Goal: Task Accomplishment & Management: Manage account settings

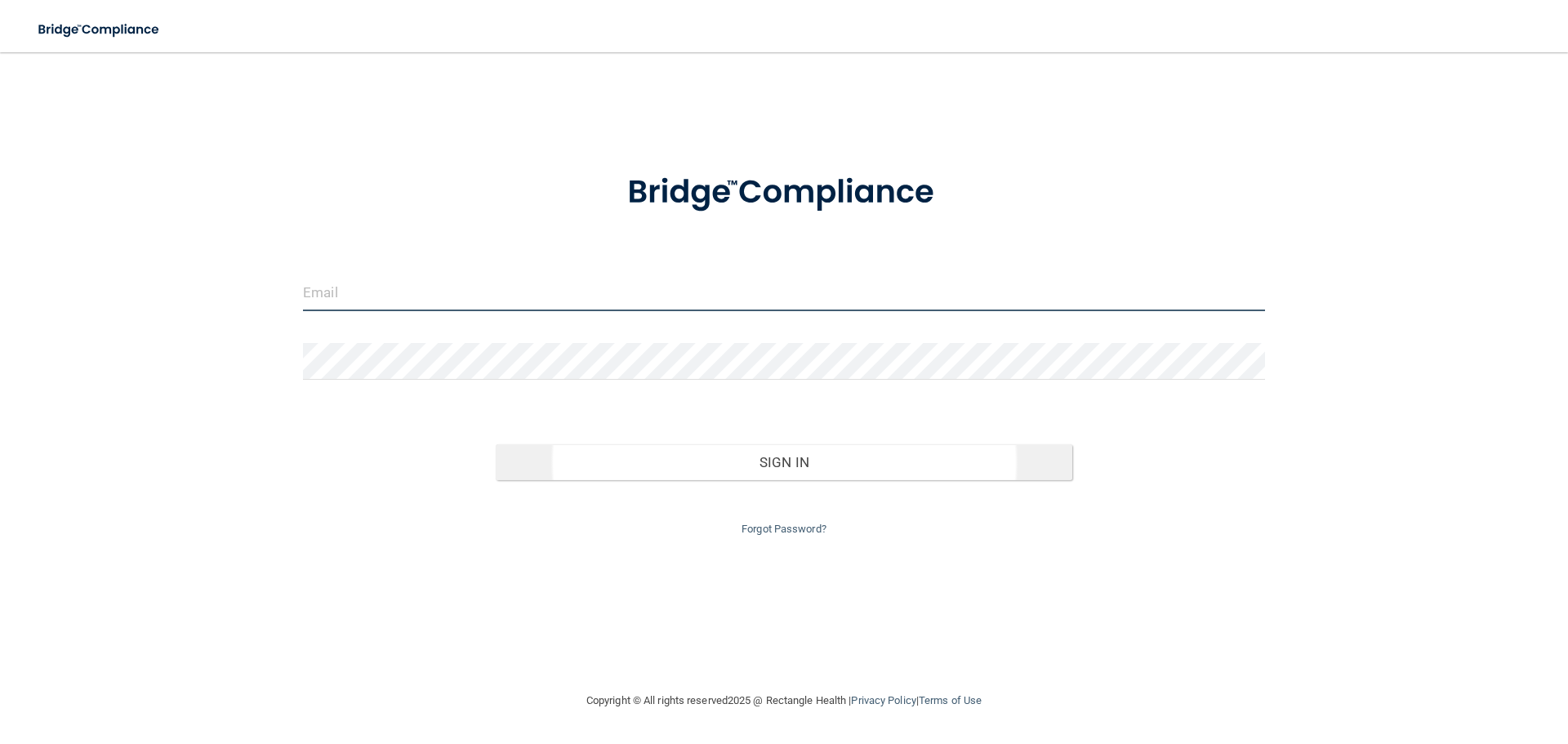
type input "[EMAIL_ADDRESS][DOMAIN_NAME]"
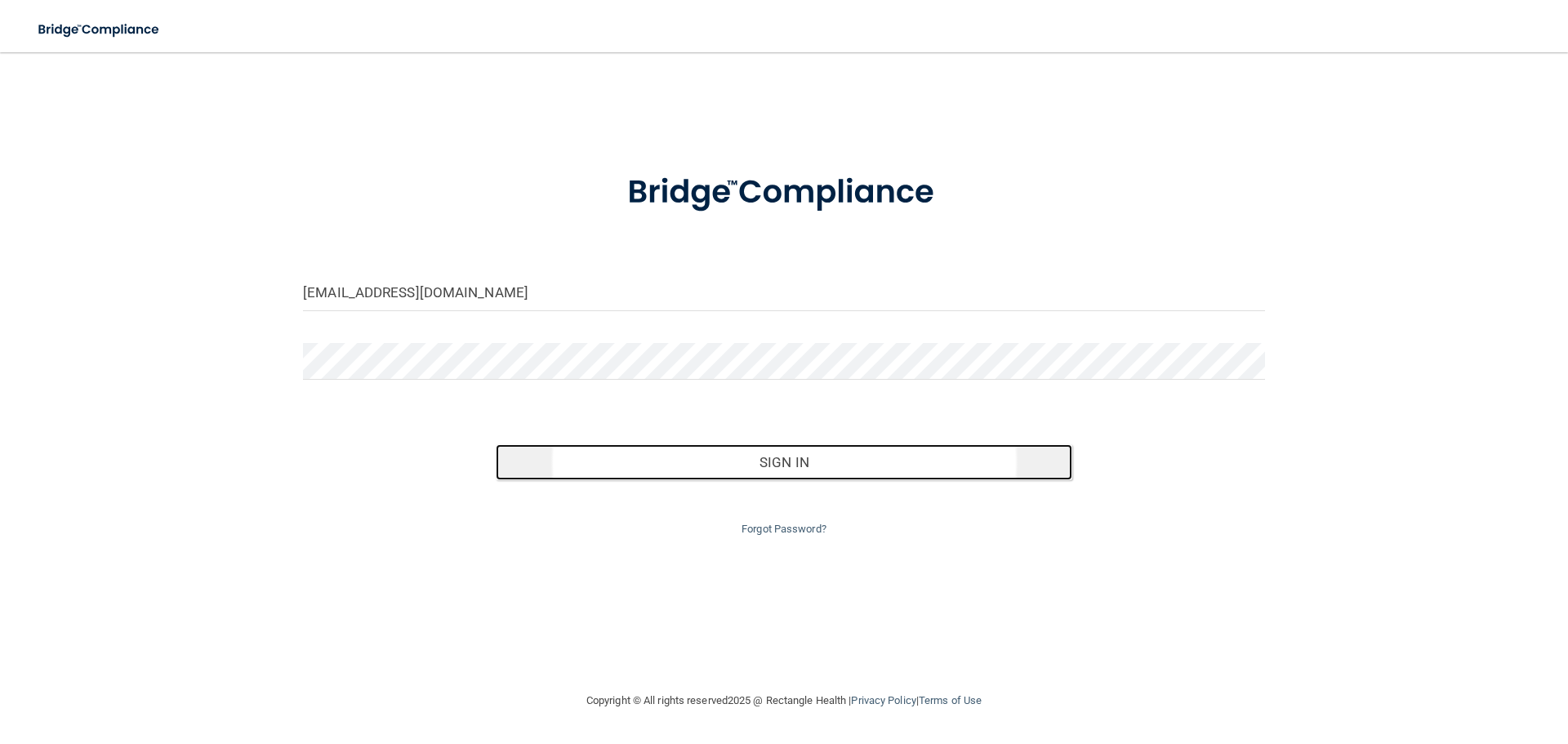
click at [798, 472] on button "Sign In" at bounding box center [784, 462] width 578 height 36
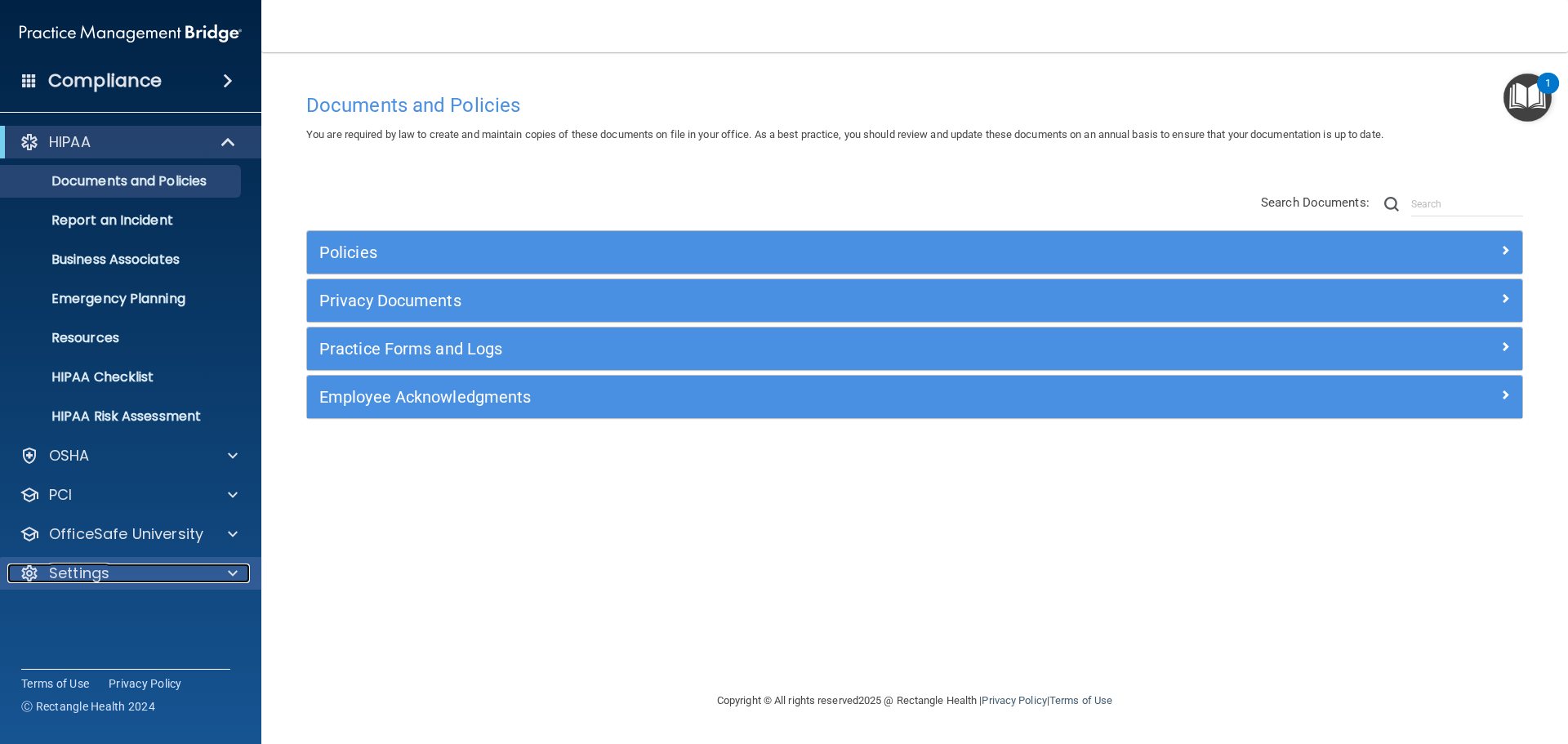
drag, startPoint x: 78, startPoint y: 576, endPoint x: 79, endPoint y: 585, distance: 9.1
click at [78, 576] on p "Settings" at bounding box center [80, 573] width 61 height 20
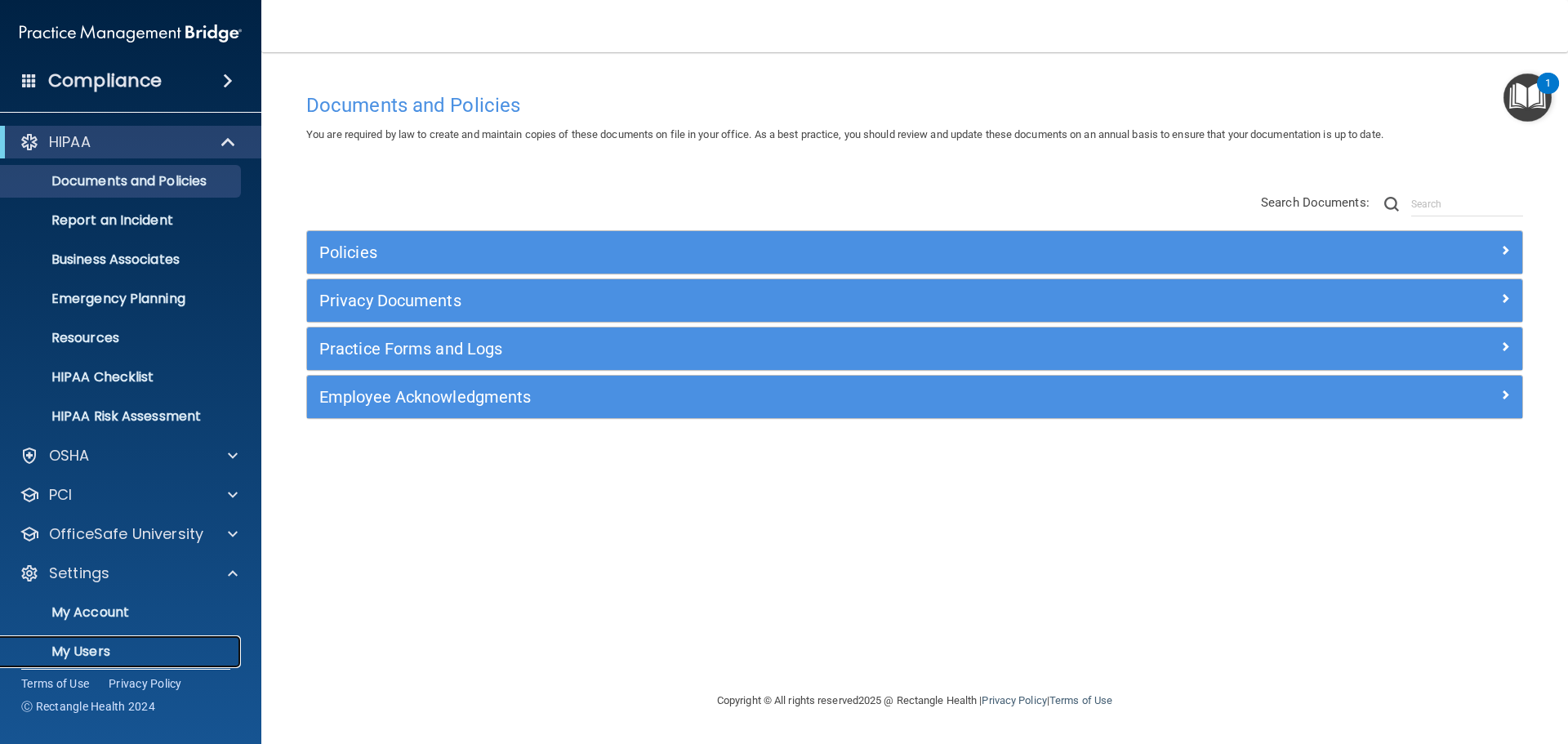
click at [89, 650] on p "My Users" at bounding box center [122, 652] width 223 height 16
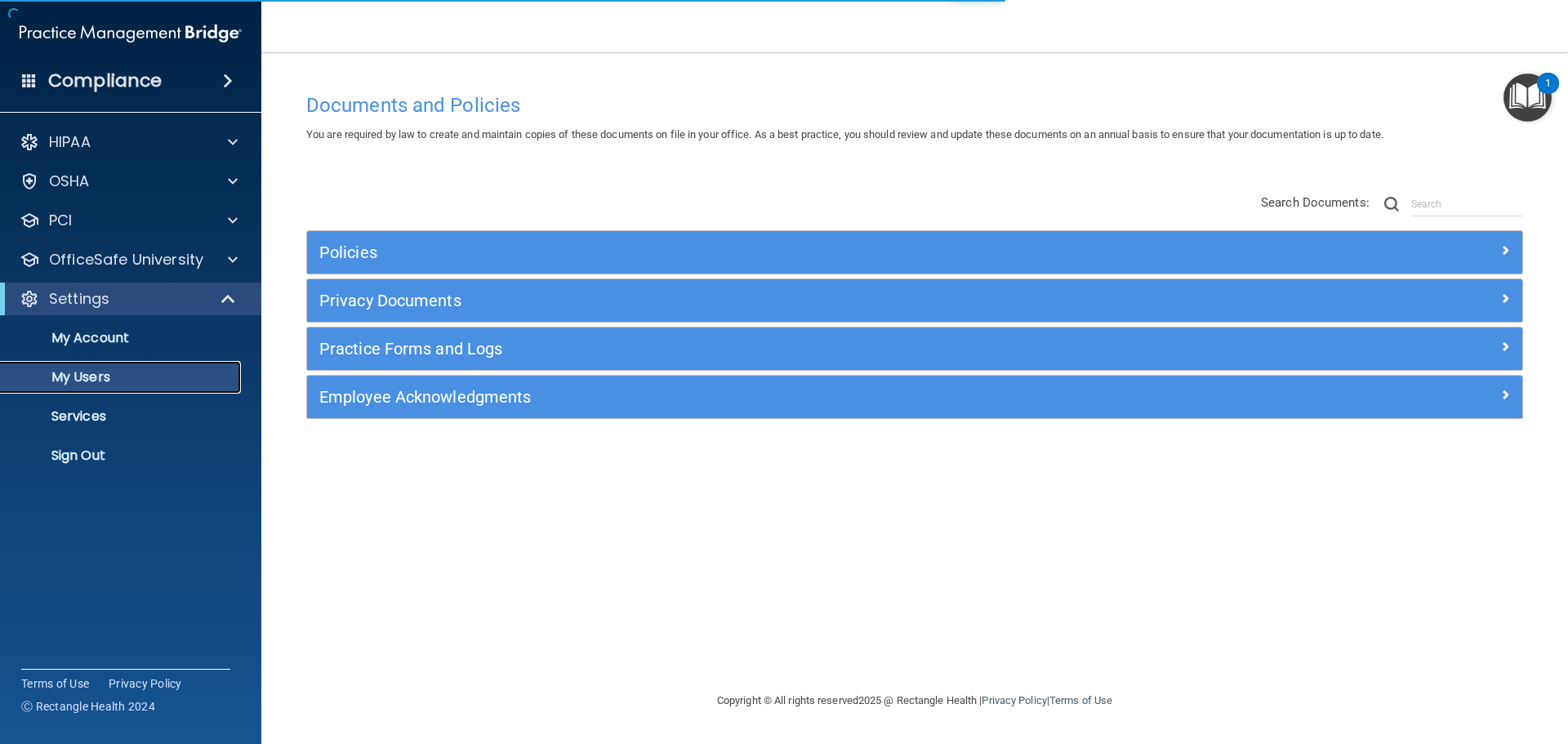
select select "20"
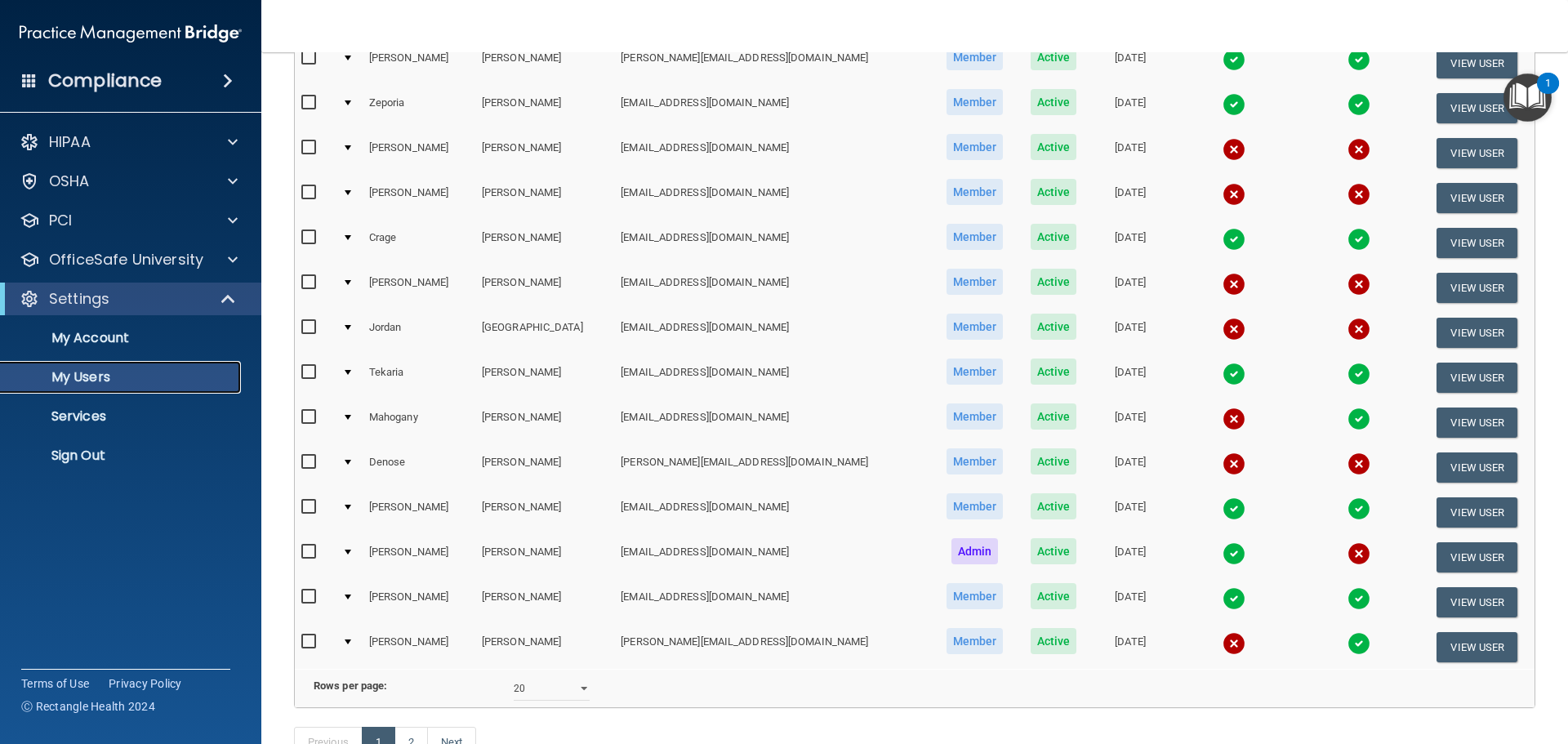
scroll to position [490, 0]
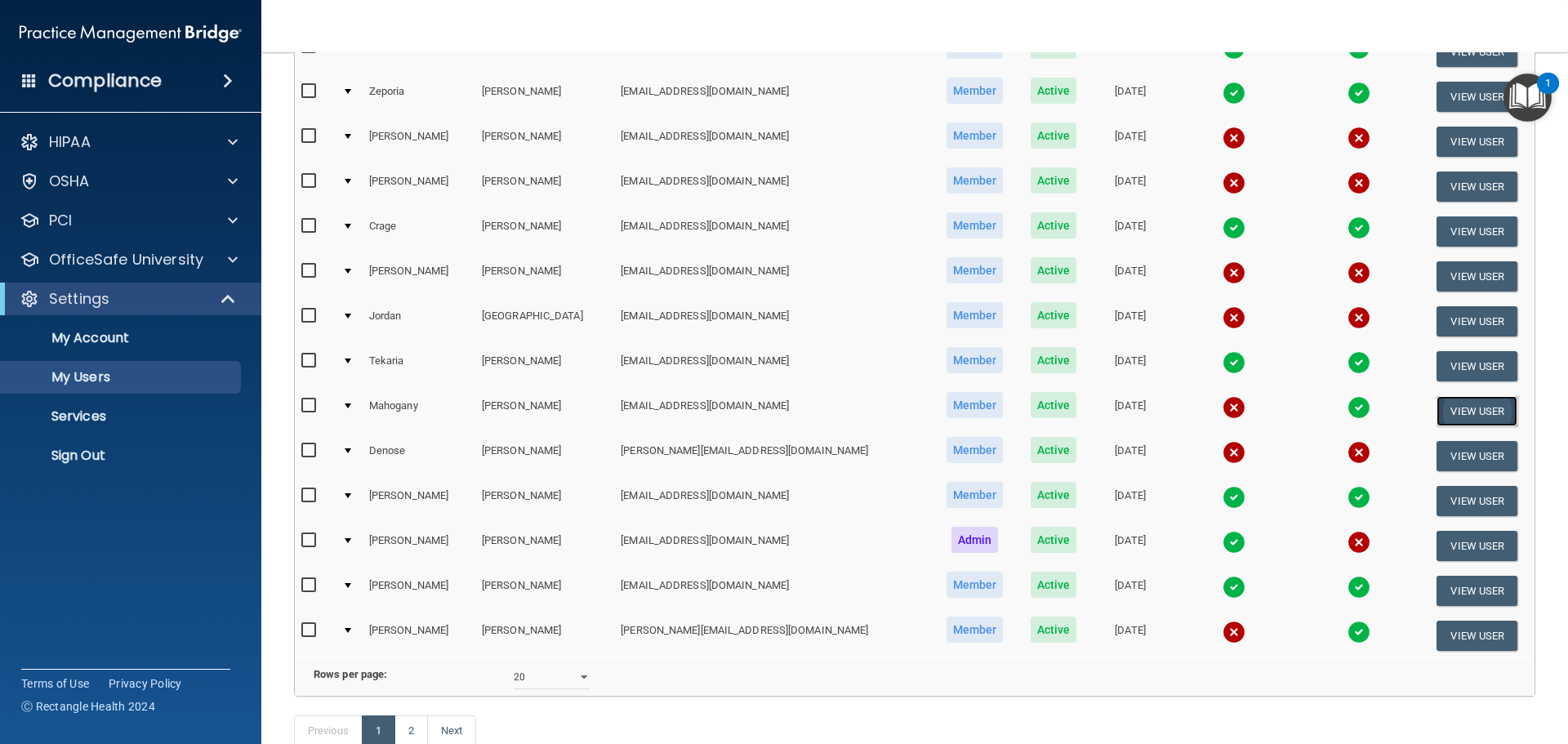
click at [1466, 404] on button "View User" at bounding box center [1477, 411] width 81 height 30
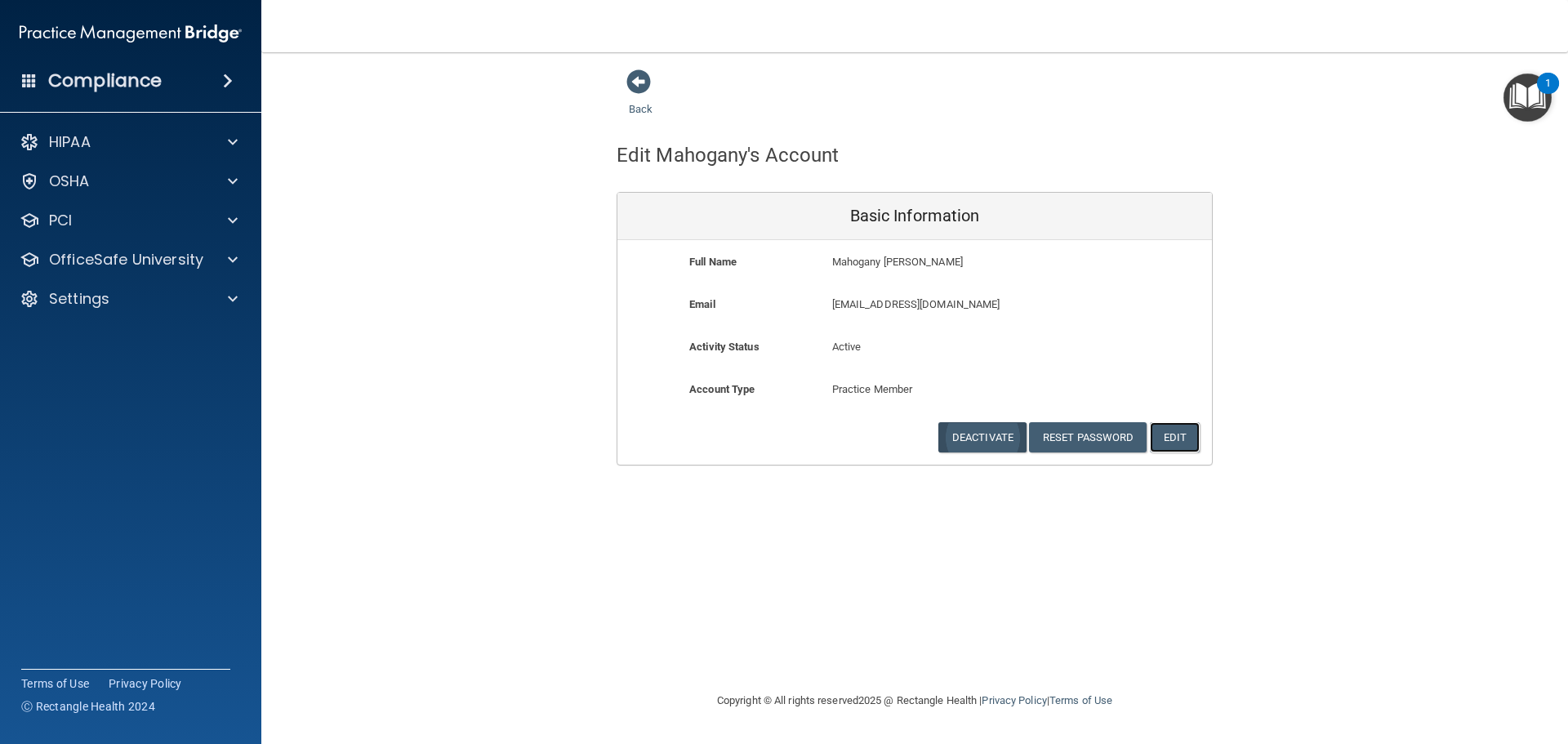
drag, startPoint x: 1181, startPoint y: 439, endPoint x: 979, endPoint y: 438, distance: 202.0
click at [1002, 453] on div "Full Name Mahogany Hutchinson Mahogany Last Name Hutchinson Email jrwiggins31@g…" at bounding box center [914, 352] width 595 height 225
click at [975, 431] on button "Deactivate" at bounding box center [982, 438] width 88 height 30
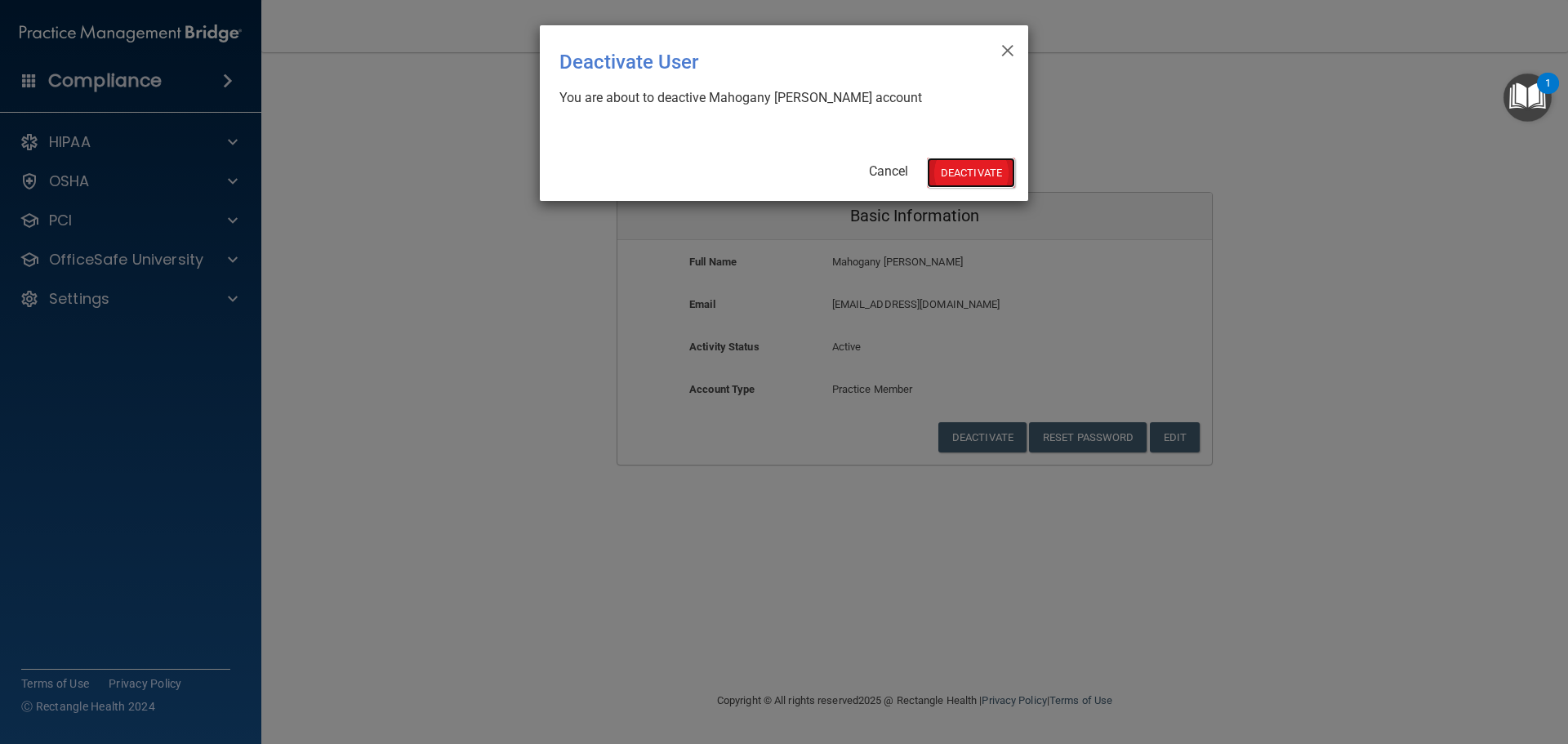
click at [980, 171] on button "Deactivate" at bounding box center [970, 173] width 88 height 30
